Goal: Task Accomplishment & Management: Manage account settings

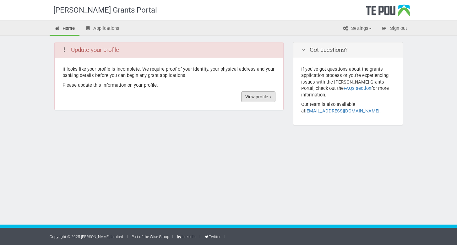
click at [255, 96] on link "View profile" at bounding box center [258, 96] width 34 height 11
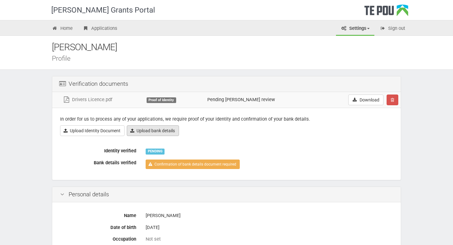
click at [173, 133] on link "Upload bank details" at bounding box center [153, 130] width 52 height 11
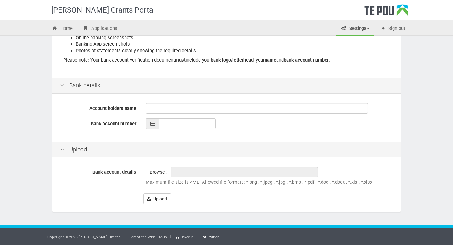
scroll to position [117, 0]
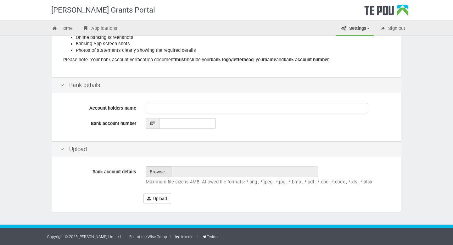
click at [163, 174] on input "file" at bounding box center [158, 172] width 25 height 10
type input "C:\fakepath\IMG_6362.jpeg"
type input "IMG_6362.jpeg"
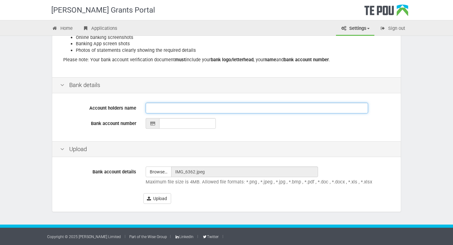
click at [157, 110] on input "Account holders name" at bounding box center [256, 108] width 222 height 11
type input "Coryell James"
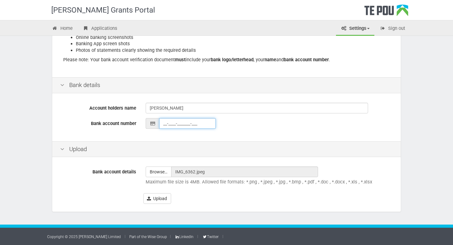
click at [181, 121] on input "__-____-_______-___" at bounding box center [187, 123] width 57 height 11
type input "03-0791-0650252-000"
click at [163, 201] on button "Upload" at bounding box center [157, 198] width 28 height 11
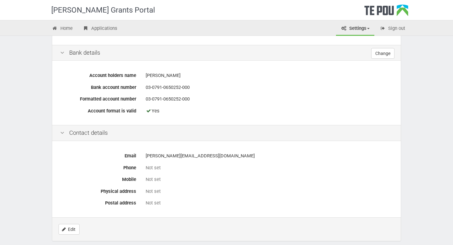
scroll to position [250, 0]
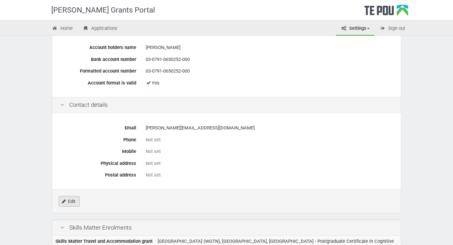
click at [74, 198] on link "Edit" at bounding box center [68, 201] width 21 height 11
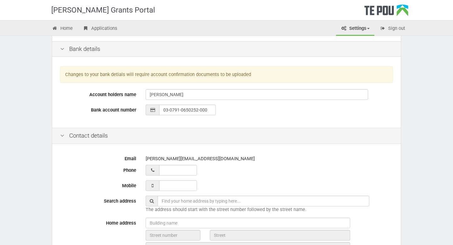
scroll to position [212, 0]
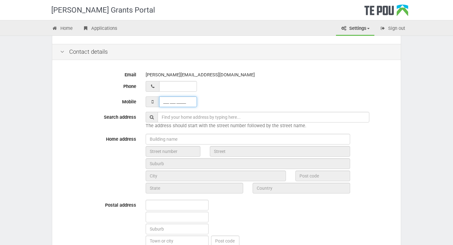
click at [176, 102] on input "___ ___ _____" at bounding box center [178, 101] width 38 height 11
type input "021 225 7513"
type input "0212257513"
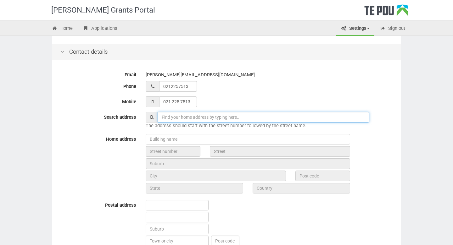
type input "54A Imms Road"
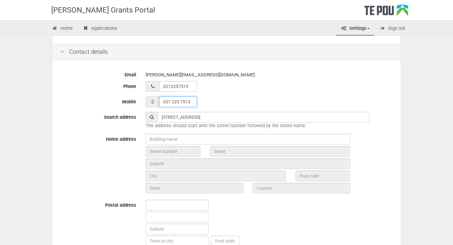
type input "02 122 57513"
type input "021 225 7513_"
type input "02 122 57513_"
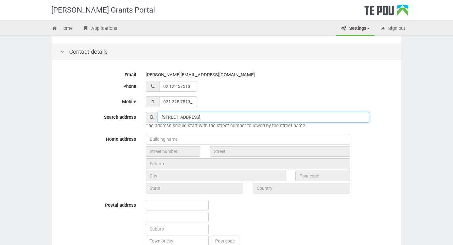
type input "021 225 7513"
click at [197, 121] on input "54A Imms Road" at bounding box center [262, 117] width 211 height 11
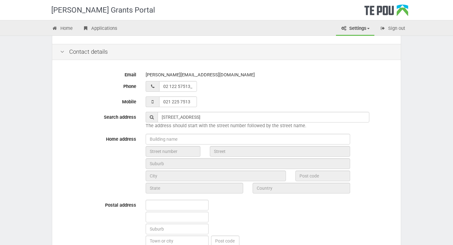
click at [153, 118] on icon at bounding box center [152, 117] width 4 height 4
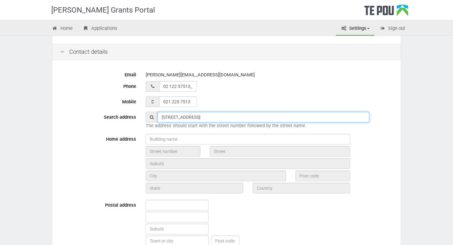
click at [193, 121] on input "54A Imms Road" at bounding box center [262, 117] width 211 height 11
click at [207, 119] on input "54A Imms Road" at bounding box center [262, 117] width 211 height 11
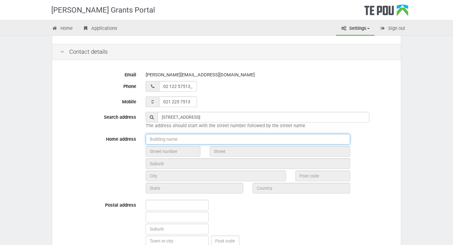
click at [333, 139] on input "text" at bounding box center [247, 139] width 204 height 11
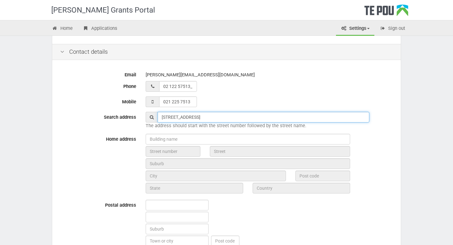
drag, startPoint x: 206, startPoint y: 117, endPoint x: 161, endPoint y: 118, distance: 44.9
click at [161, 118] on input "54A Imms Road" at bounding box center [262, 117] width 211 height 11
click at [172, 121] on input "text" at bounding box center [262, 117] width 211 height 11
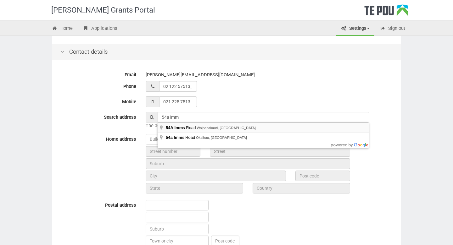
type input "54A Imms Road, Waipapakauri, New Zealand"
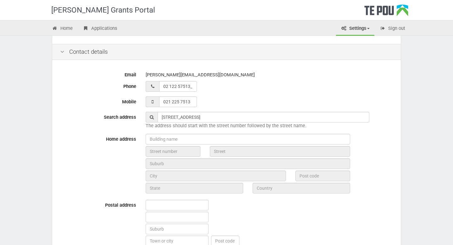
type input "54A"
type input "Imms Road"
type input "Waipapakauri"
type input "0486"
type input "Northland Region"
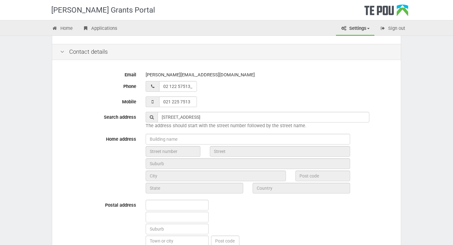
type input "New Zealand"
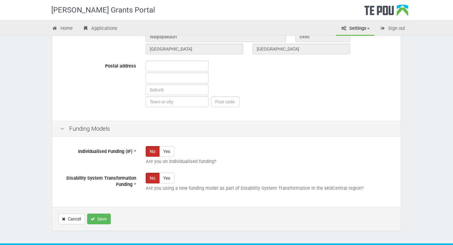
scroll to position [352, 0]
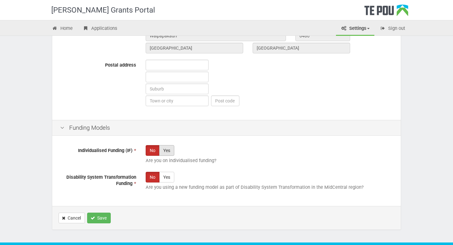
click at [168, 151] on label "Yes" at bounding box center [166, 150] width 15 height 11
radio input "true"
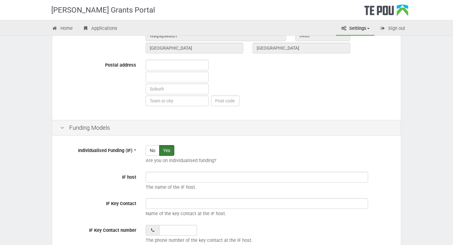
click at [168, 151] on label "Yes" at bounding box center [166, 150] width 15 height 11
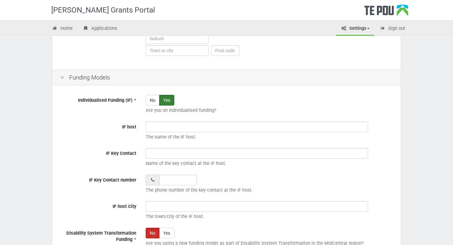
scroll to position [414, 0]
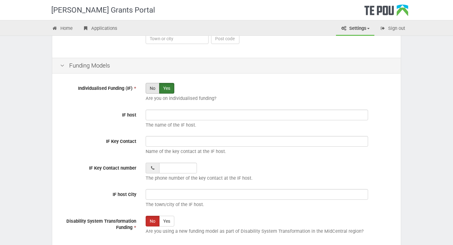
click at [150, 88] on label "No" at bounding box center [152, 88] width 14 height 11
radio input "true"
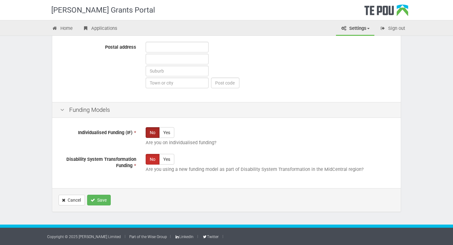
scroll to position [370, 0]
click at [102, 198] on button "Save" at bounding box center [99, 200] width 24 height 11
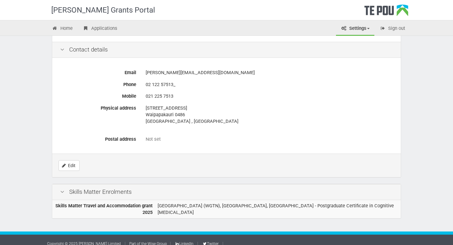
scroll to position [305, 0]
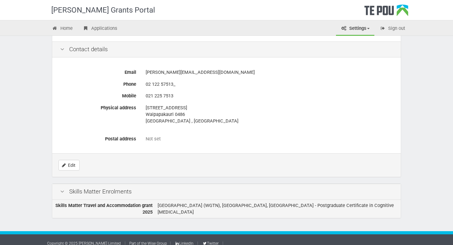
click at [195, 206] on td "University of Otago (WGTN), Newtown, Wellington - Postgraduate Certificate in C…" at bounding box center [277, 209] width 245 height 18
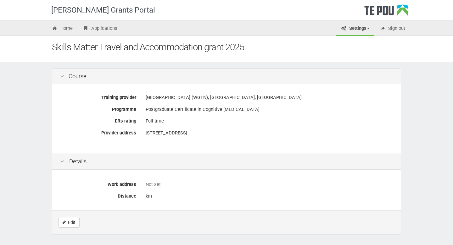
click at [154, 184] on div "Not set" at bounding box center [268, 184] width 247 height 7
click at [150, 185] on div "Not set" at bounding box center [268, 184] width 247 height 7
click at [154, 184] on div "Not set" at bounding box center [268, 184] width 247 height 7
click at [64, 221] on icon "Edit" at bounding box center [64, 222] width 4 height 4
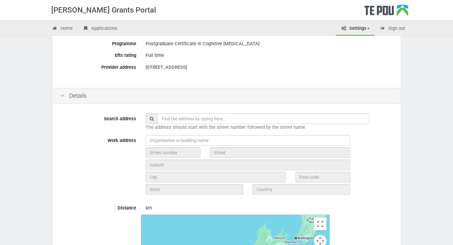
scroll to position [67, 0]
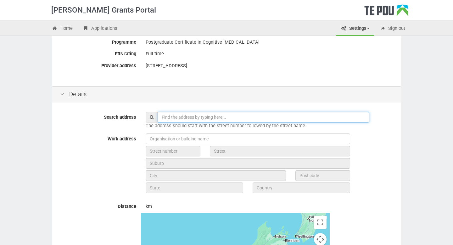
click at [190, 118] on input "text" at bounding box center [262, 117] width 211 height 11
click at [175, 117] on input "text" at bounding box center [262, 117] width 211 height 11
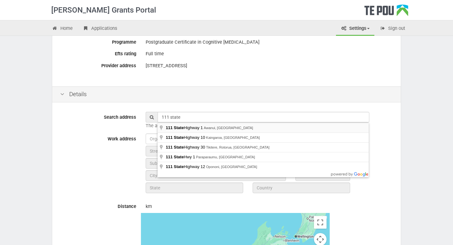
type input "111 State Highway 1, Awanui, New Zealand"
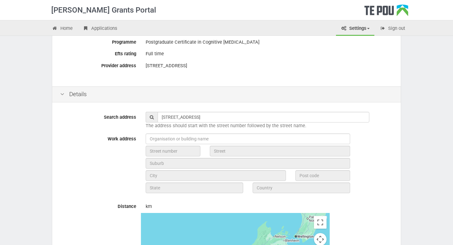
type input "111"
type input "State Highway 1"
type input "Awanui"
type input "0486"
type input "Northland Region"
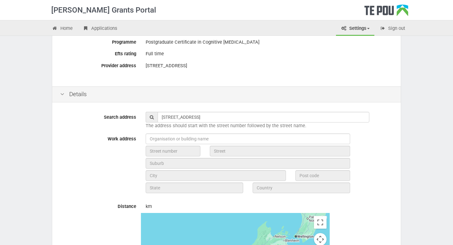
type input "New Zealand"
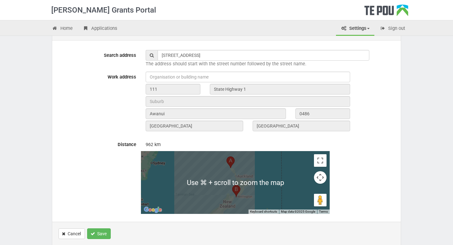
scroll to position [163, 0]
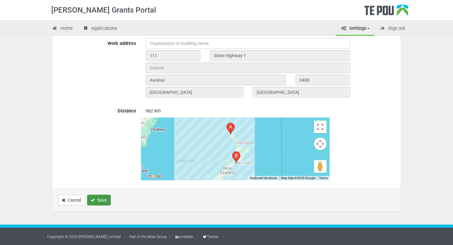
click at [108, 202] on button "Save" at bounding box center [99, 200] width 24 height 11
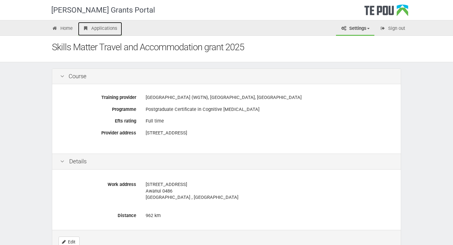
click at [89, 28] on link "Applications" at bounding box center [100, 29] width 44 height 14
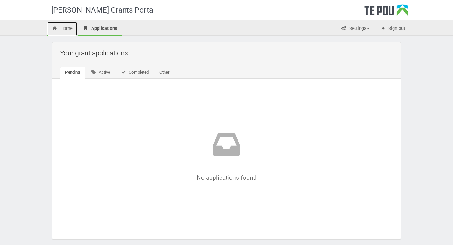
click at [61, 27] on link "Home" at bounding box center [62, 29] width 30 height 14
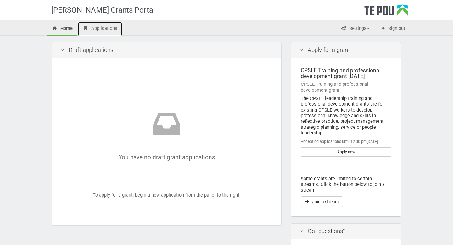
click at [98, 26] on link "Applications" at bounding box center [100, 29] width 44 height 14
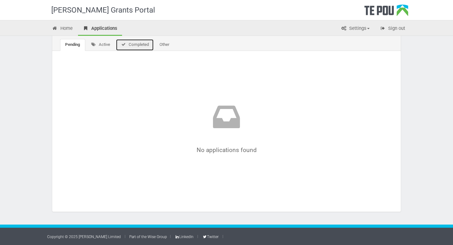
click at [134, 44] on link "Completed" at bounding box center [135, 45] width 38 height 12
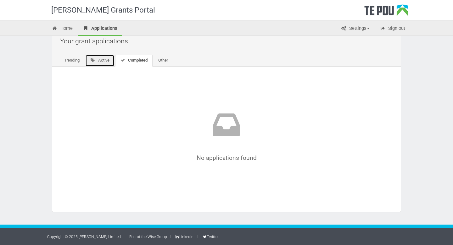
click at [105, 60] on link "Active" at bounding box center [99, 61] width 29 height 12
click at [162, 59] on link "Other" at bounding box center [164, 61] width 20 height 12
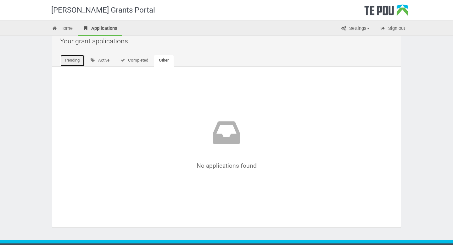
click at [68, 62] on link "Pending" at bounding box center [72, 61] width 25 height 12
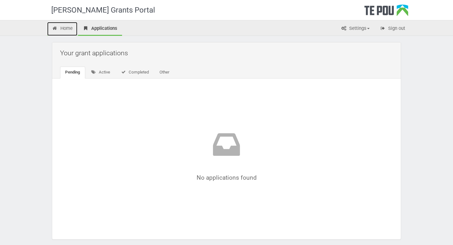
click at [64, 27] on link "Home" at bounding box center [62, 29] width 30 height 14
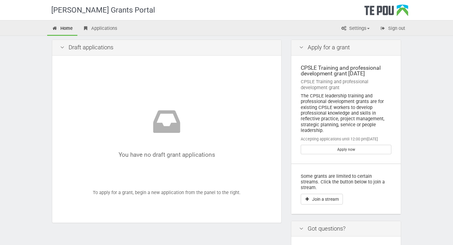
scroll to position [4, 0]
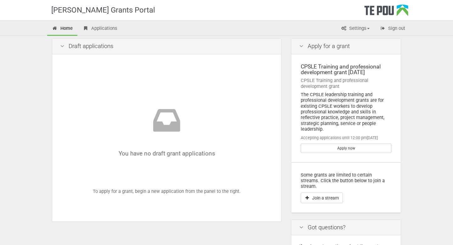
click at [281, 133] on div "Draft applications You have no draft grant applications To apply for a grant, b…" at bounding box center [166, 130] width 229 height 184
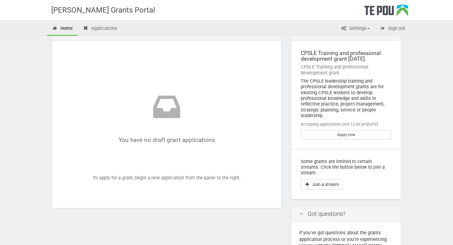
scroll to position [0, 0]
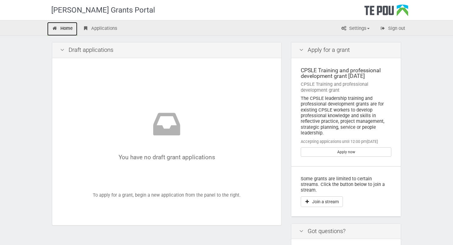
click at [66, 29] on link "Home" at bounding box center [62, 29] width 30 height 14
click at [358, 30] on link "Settings" at bounding box center [355, 29] width 38 height 14
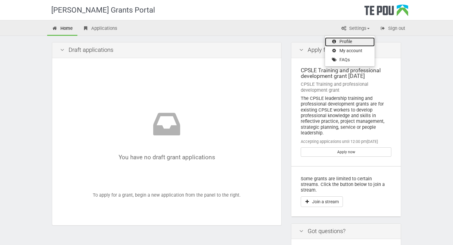
click at [350, 42] on link "Profile" at bounding box center [350, 41] width 50 height 9
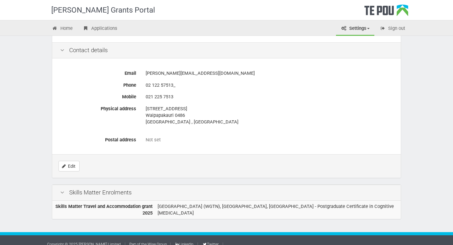
scroll to position [305, 0]
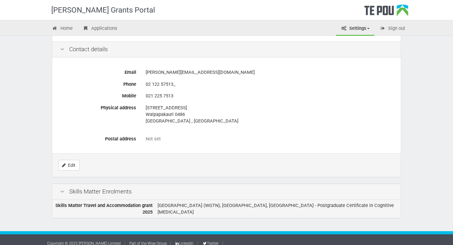
click at [222, 207] on td "[GEOGRAPHIC_DATA] (WGTN), [GEOGRAPHIC_DATA], [GEOGRAPHIC_DATA] - Postgraduate C…" at bounding box center [277, 209] width 245 height 18
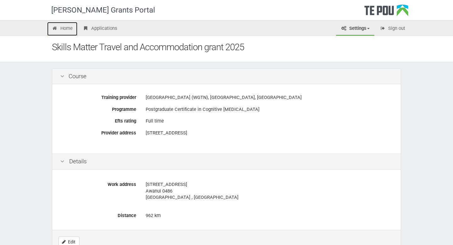
click at [65, 28] on link "Home" at bounding box center [62, 29] width 30 height 14
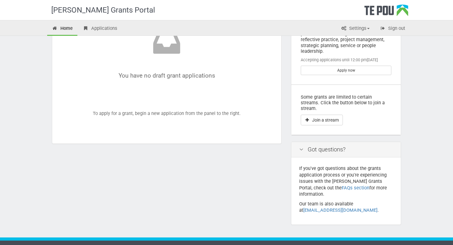
scroll to position [82, 0]
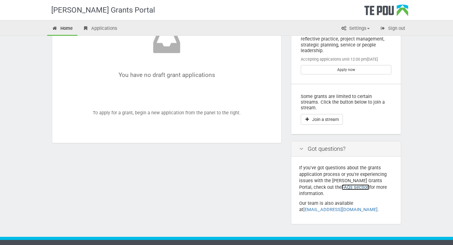
click at [341, 184] on link "FAQs section" at bounding box center [355, 187] width 28 height 6
click at [334, 115] on button "Join a stream" at bounding box center [321, 119] width 42 height 11
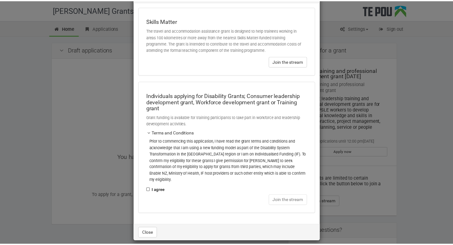
scroll to position [0, 0]
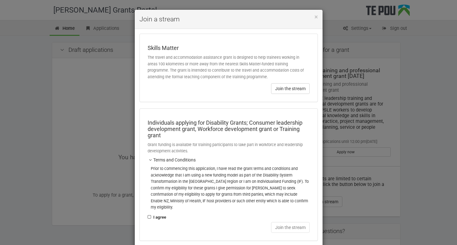
drag, startPoint x: 283, startPoint y: 14, endPoint x: 234, endPoint y: 39, distance: 55.0
click at [234, 39] on div "× Join a stream Skills Matter The travel and accommodation assistance grant is …" at bounding box center [229, 139] width 189 height 260
click at [315, 16] on span "×" at bounding box center [316, 17] width 3 height 8
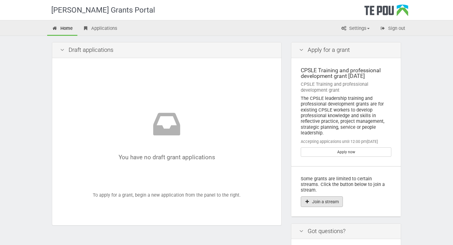
click at [318, 196] on button "Join a stream" at bounding box center [321, 201] width 42 height 11
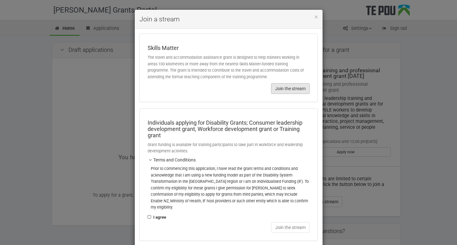
click at [282, 91] on button "Join the stream" at bounding box center [290, 88] width 39 height 11
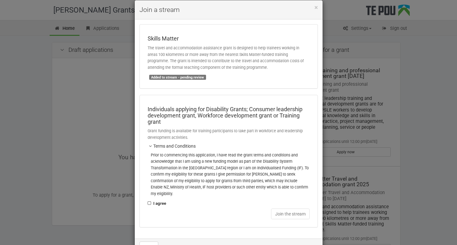
scroll to position [23, 0]
